Goal: Transaction & Acquisition: Purchase product/service

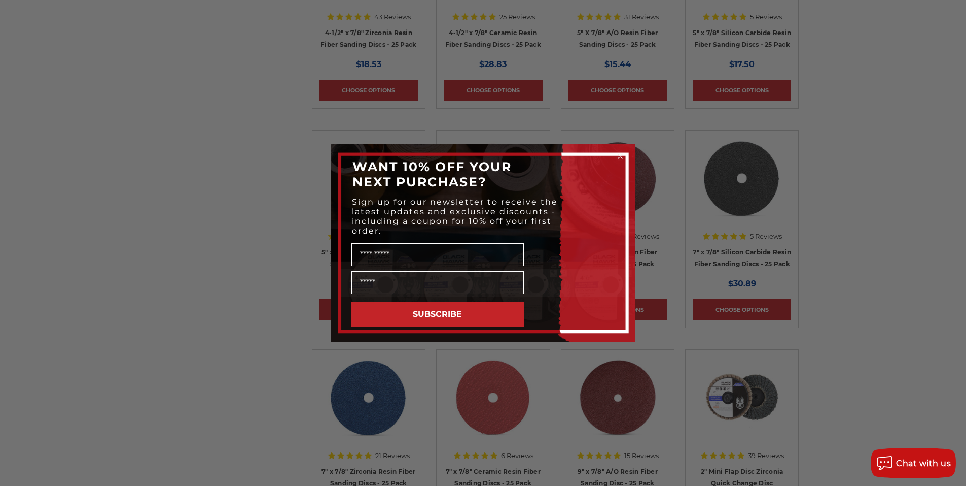
scroll to position [1218, 0]
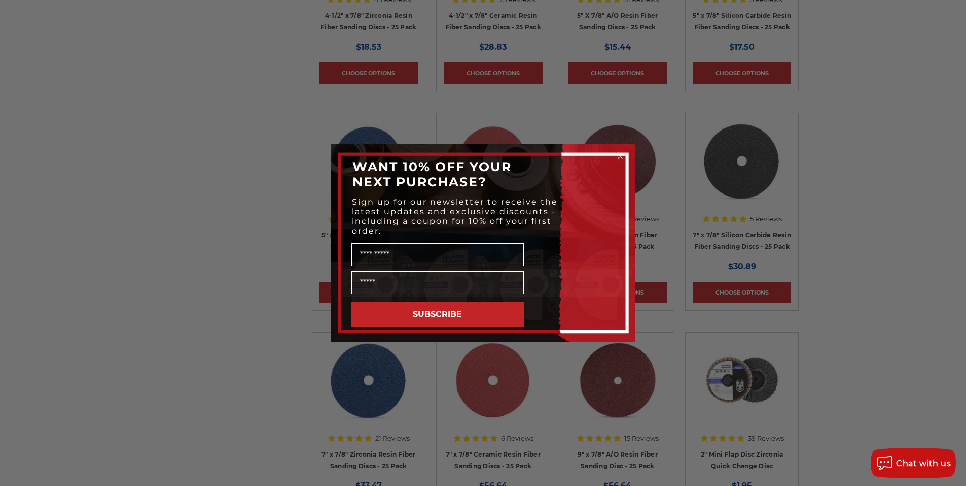
click at [619, 156] on circle "Close dialog" at bounding box center [620, 157] width 10 height 10
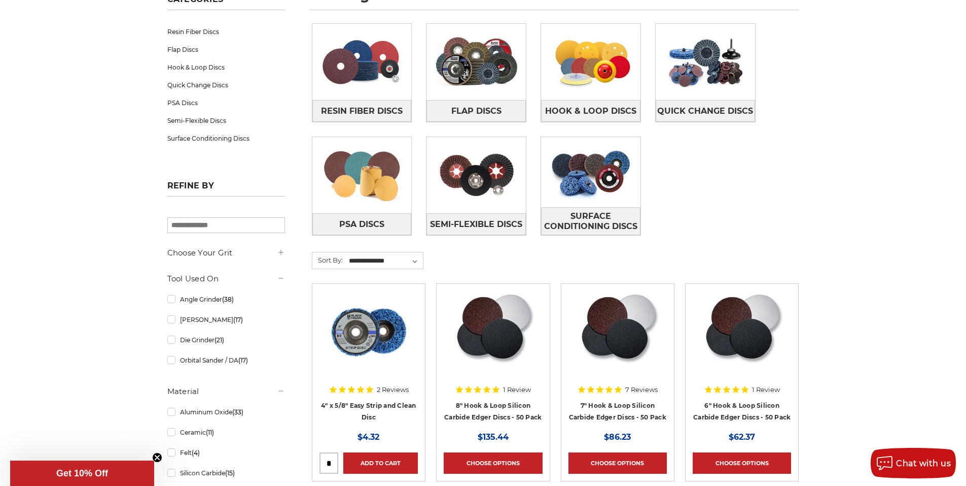
scroll to position [152, 0]
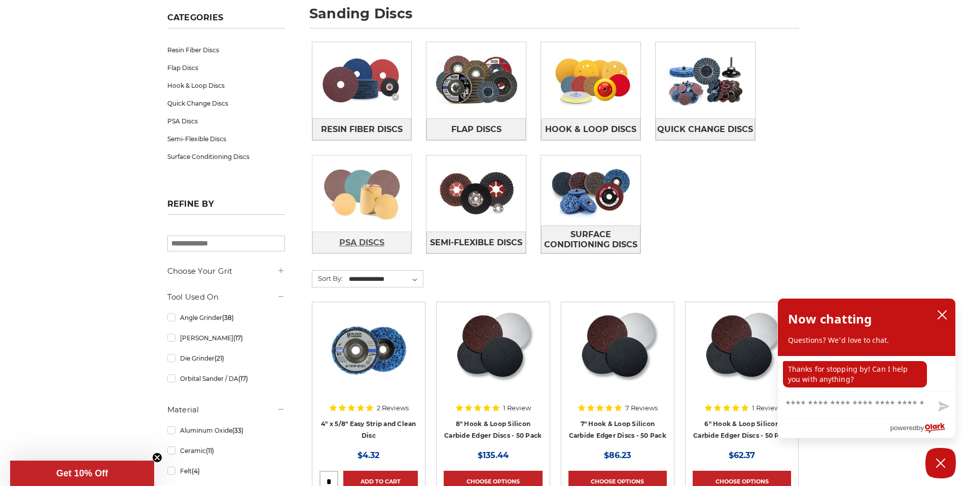
click at [352, 243] on span "PSA Discs" at bounding box center [361, 242] width 45 height 17
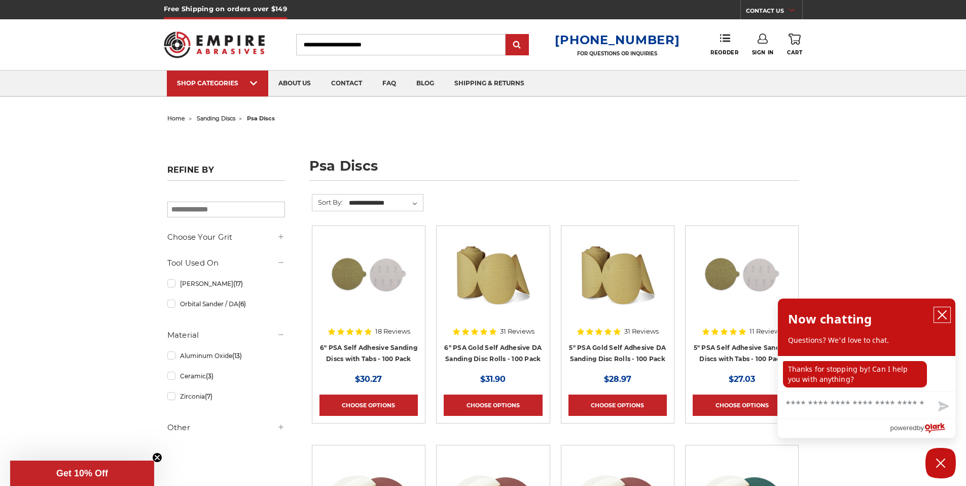
click at [940, 316] on icon "close chatbox" at bounding box center [943, 314] width 10 height 10
